Goal: Task Accomplishment & Management: Manage account settings

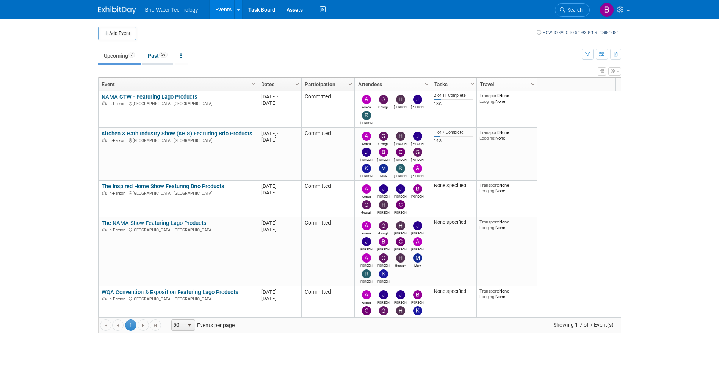
click at [154, 55] on link "Past 26" at bounding box center [157, 56] width 31 height 14
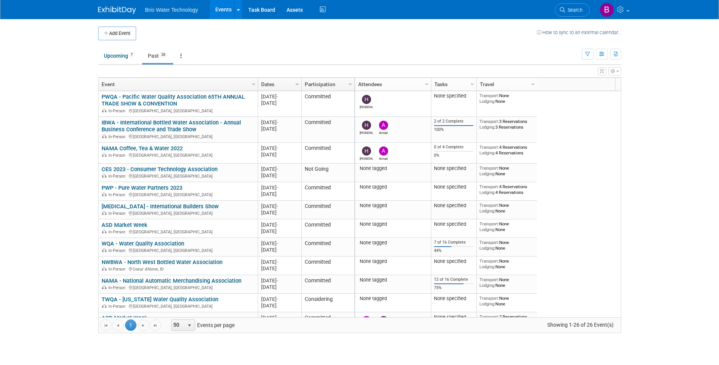
click at [298, 84] on span "Column Settings" at bounding box center [297, 84] width 6 height 6
click at [310, 106] on span "Sort Descending" at bounding box center [324, 107] width 61 height 12
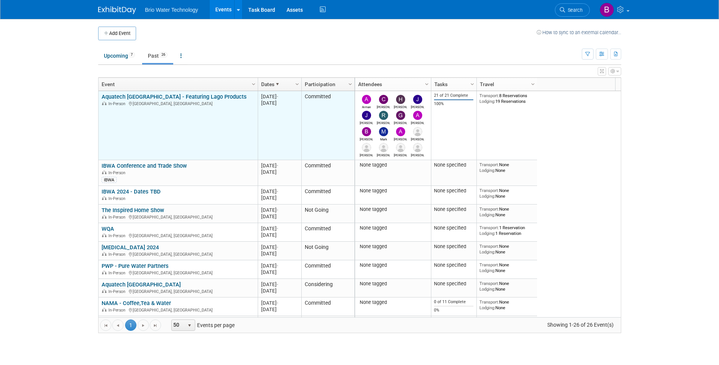
click at [155, 99] on link "Aquatech [GEOGRAPHIC_DATA] - Featuring Lago Products" at bounding box center [174, 96] width 145 height 7
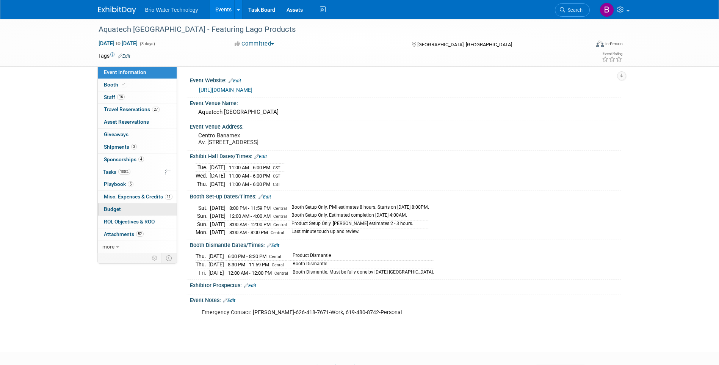
click at [120, 209] on span "Budget" at bounding box center [112, 209] width 17 height 6
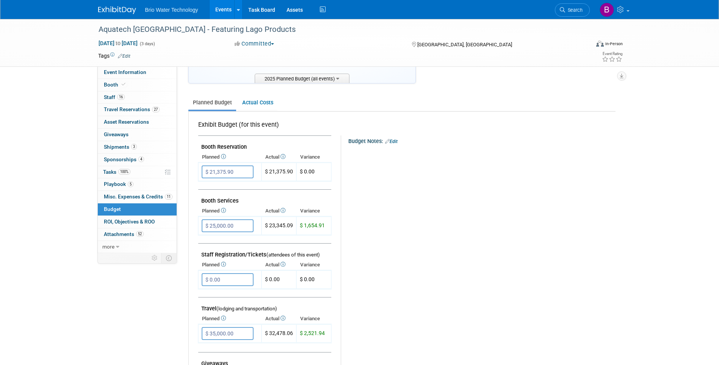
scroll to position [38, 0]
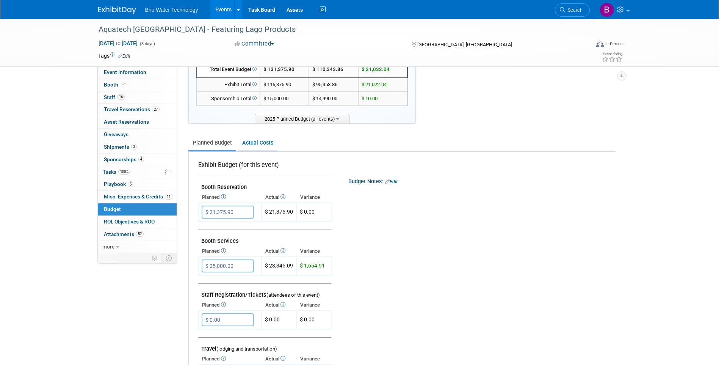
click at [261, 141] on link "Actual Costs" at bounding box center [258, 143] width 40 height 14
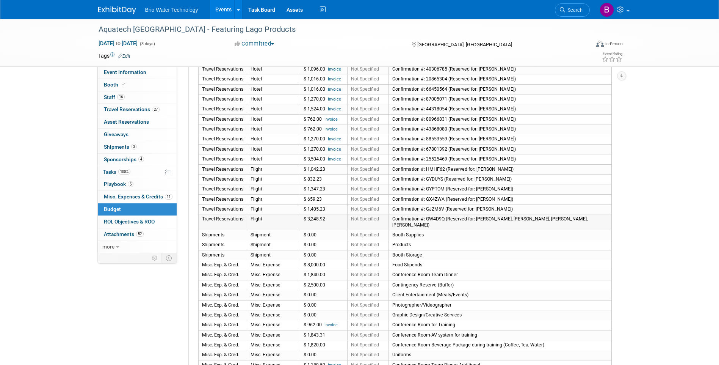
scroll to position [531, 0]
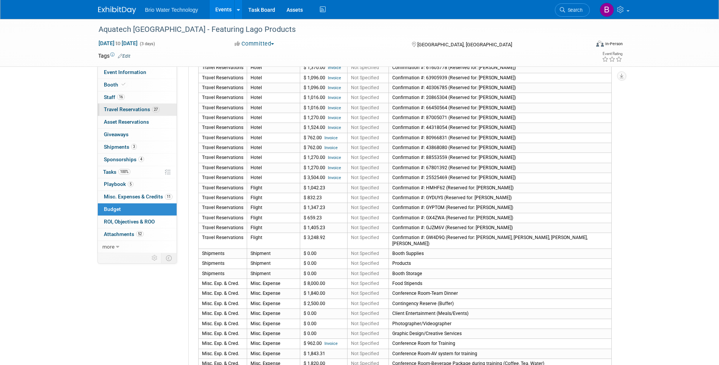
click at [130, 107] on span "Travel Reservations 27" at bounding box center [132, 109] width 56 height 6
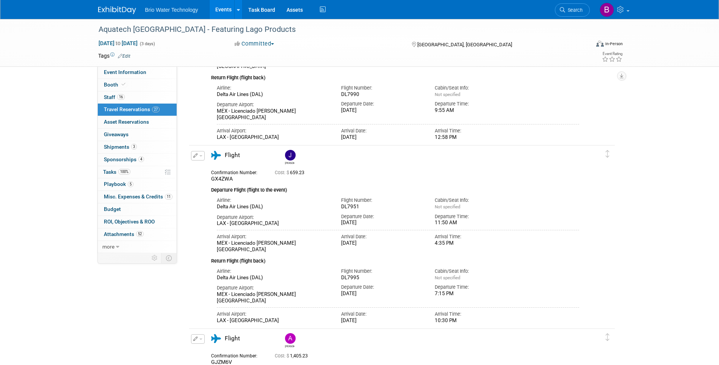
scroll to position [2162, 0]
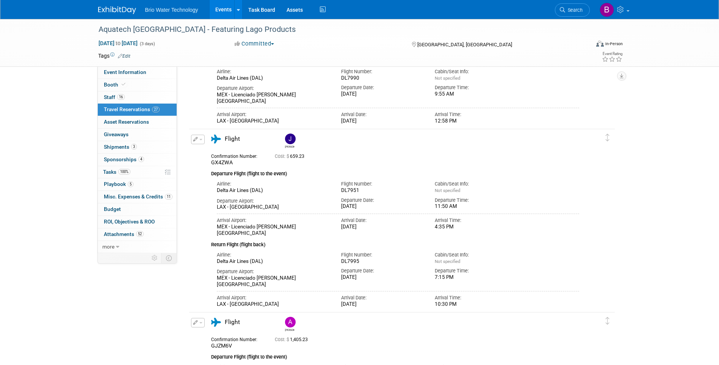
click at [196, 140] on icon "button" at bounding box center [195, 139] width 5 height 5
click at [221, 151] on button "Edit Reservation" at bounding box center [224, 152] width 64 height 11
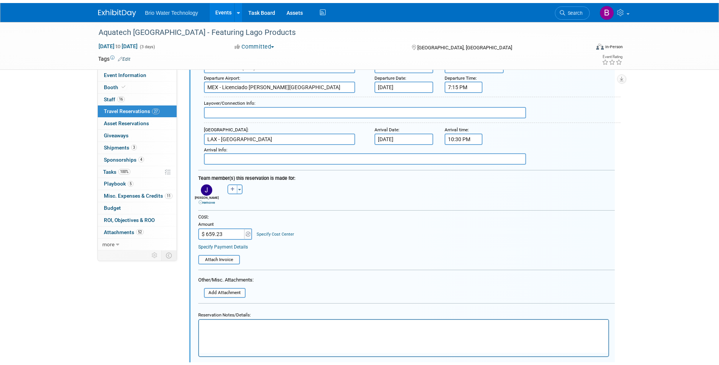
scroll to position [2471, 0]
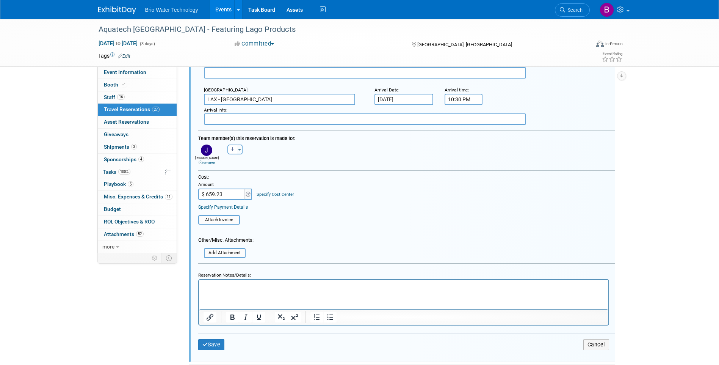
drag, startPoint x: 260, startPoint y: 291, endPoint x: 262, endPoint y: 286, distance: 5.3
click at [261, 288] on html at bounding box center [404, 284] width 410 height 10
click at [237, 193] on input "$ 659.23" at bounding box center [221, 193] width 47 height 11
type input "$ 826.22"
click at [205, 344] on icon "submit" at bounding box center [205, 344] width 6 height 5
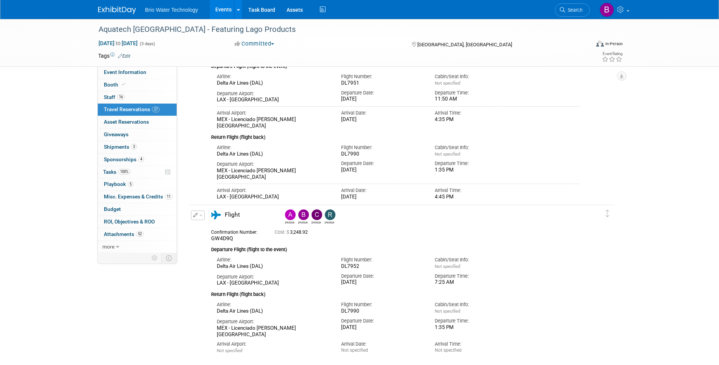
scroll to position [2205, 0]
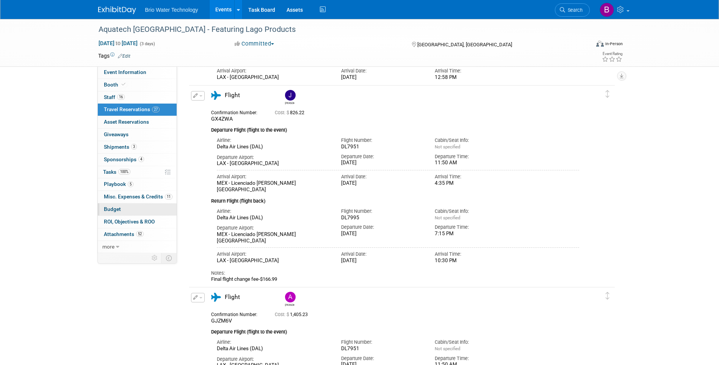
click at [116, 209] on span "Budget" at bounding box center [112, 209] width 17 height 6
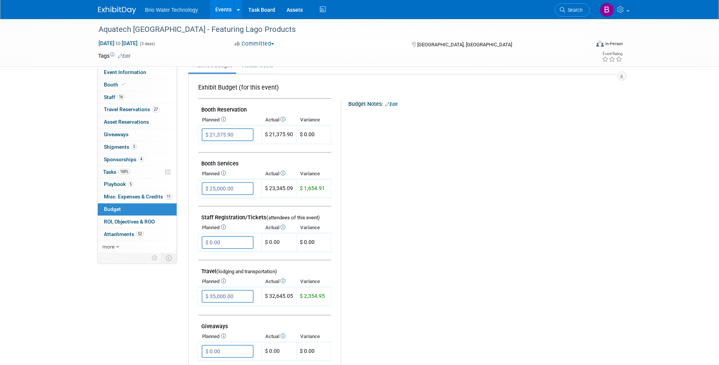
scroll to position [114, 0]
